Goal: Task Accomplishment & Management: Use online tool/utility

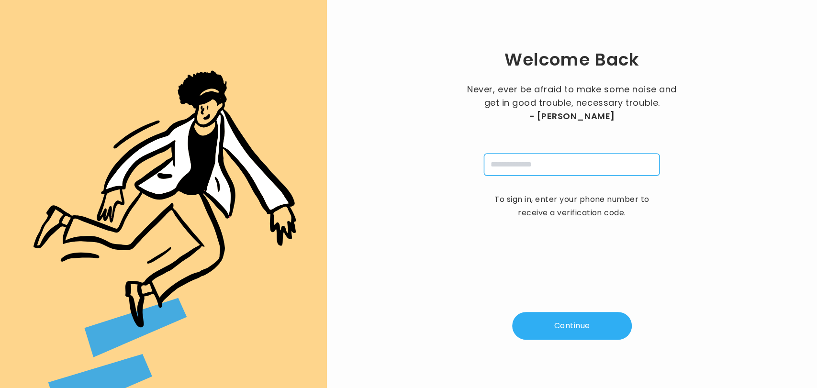
click at [513, 174] on input "tel" at bounding box center [572, 165] width 176 height 22
type input "**********"
click at [557, 326] on button "Continue" at bounding box center [572, 326] width 120 height 28
type input "*"
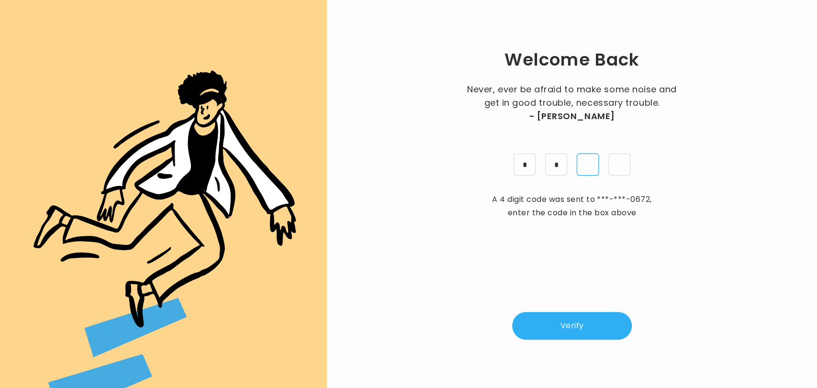
type input "*"
click at [570, 324] on button "Verify" at bounding box center [572, 326] width 120 height 28
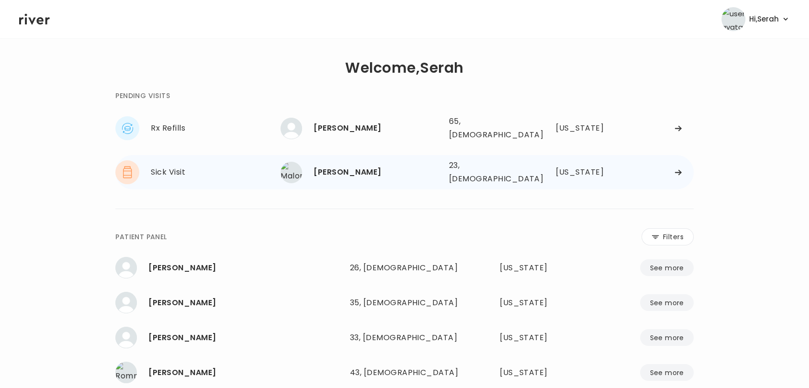
click at [343, 166] on div "[PERSON_NAME]" at bounding box center [376, 172] width 127 height 13
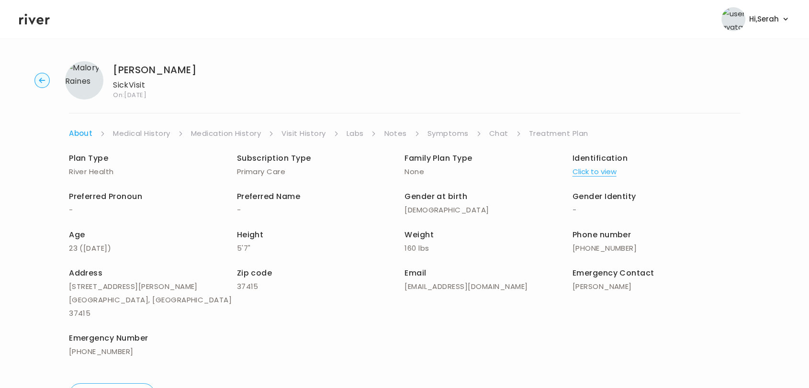
click at [451, 128] on link "Symptoms" at bounding box center [447, 133] width 41 height 13
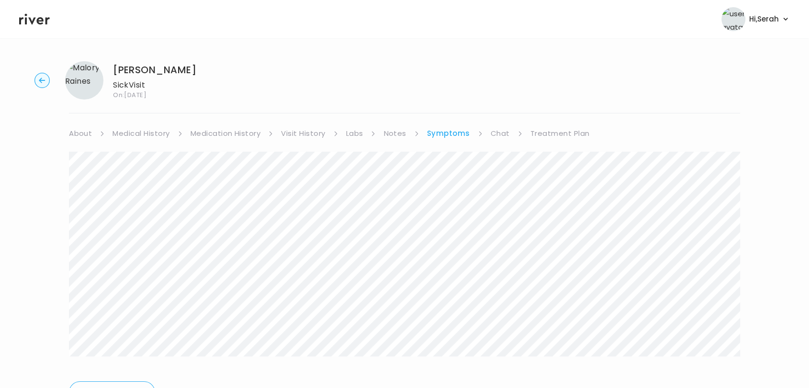
scroll to position [52, 0]
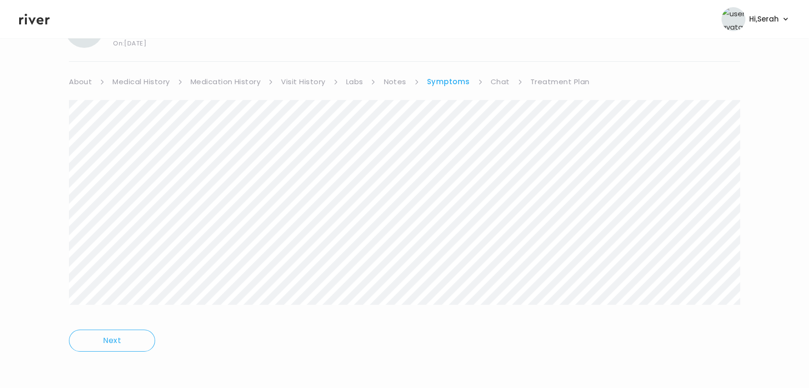
click at [492, 80] on link "Chat" at bounding box center [500, 81] width 19 height 13
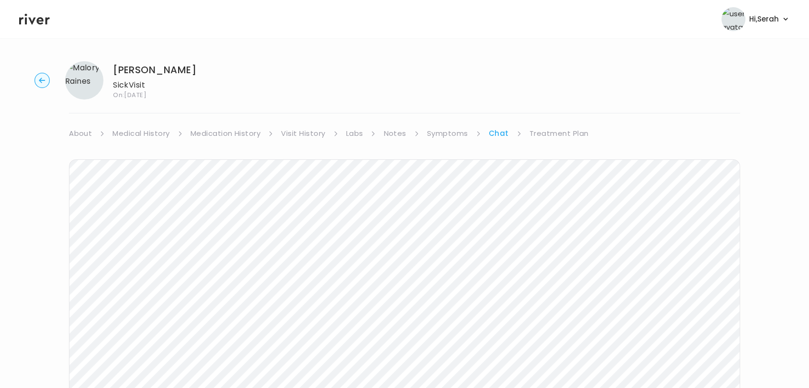
click at [448, 136] on link "Symptoms" at bounding box center [447, 133] width 41 height 13
click at [552, 134] on link "Treatment Plan" at bounding box center [559, 133] width 59 height 13
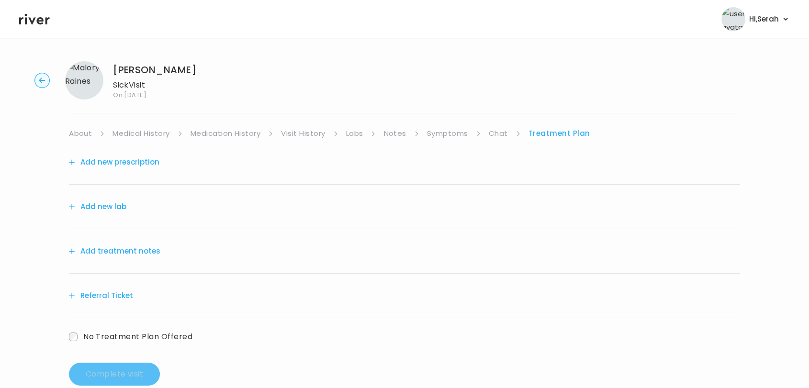
click at [114, 246] on button "Add treatment notes" at bounding box center [114, 251] width 91 height 13
